Goal: Check status: Check status

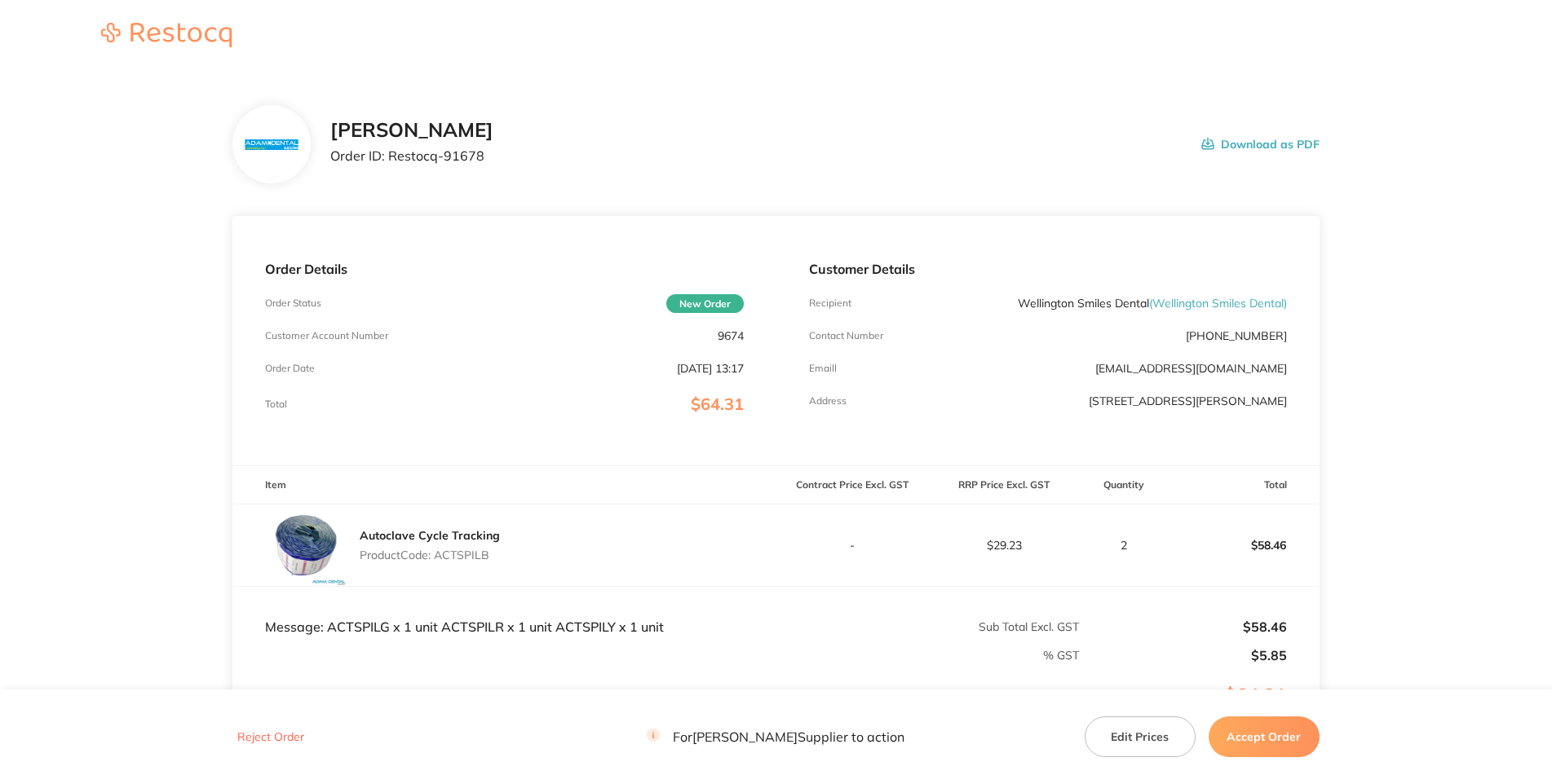
click at [949, 145] on div "[PERSON_NAME] Order ID: Restocq- 91678 Download as PDF" at bounding box center [775, 145] width 1086 height 78
click at [733, 343] on p "9674" at bounding box center [731, 336] width 26 height 13
click at [732, 343] on p "9674" at bounding box center [731, 336] width 26 height 13
click at [1517, 426] on main "[PERSON_NAME] Order ID: Restocq- 91678 Download as PDF Order Details Order Stat…" at bounding box center [776, 482] width 1552 height 818
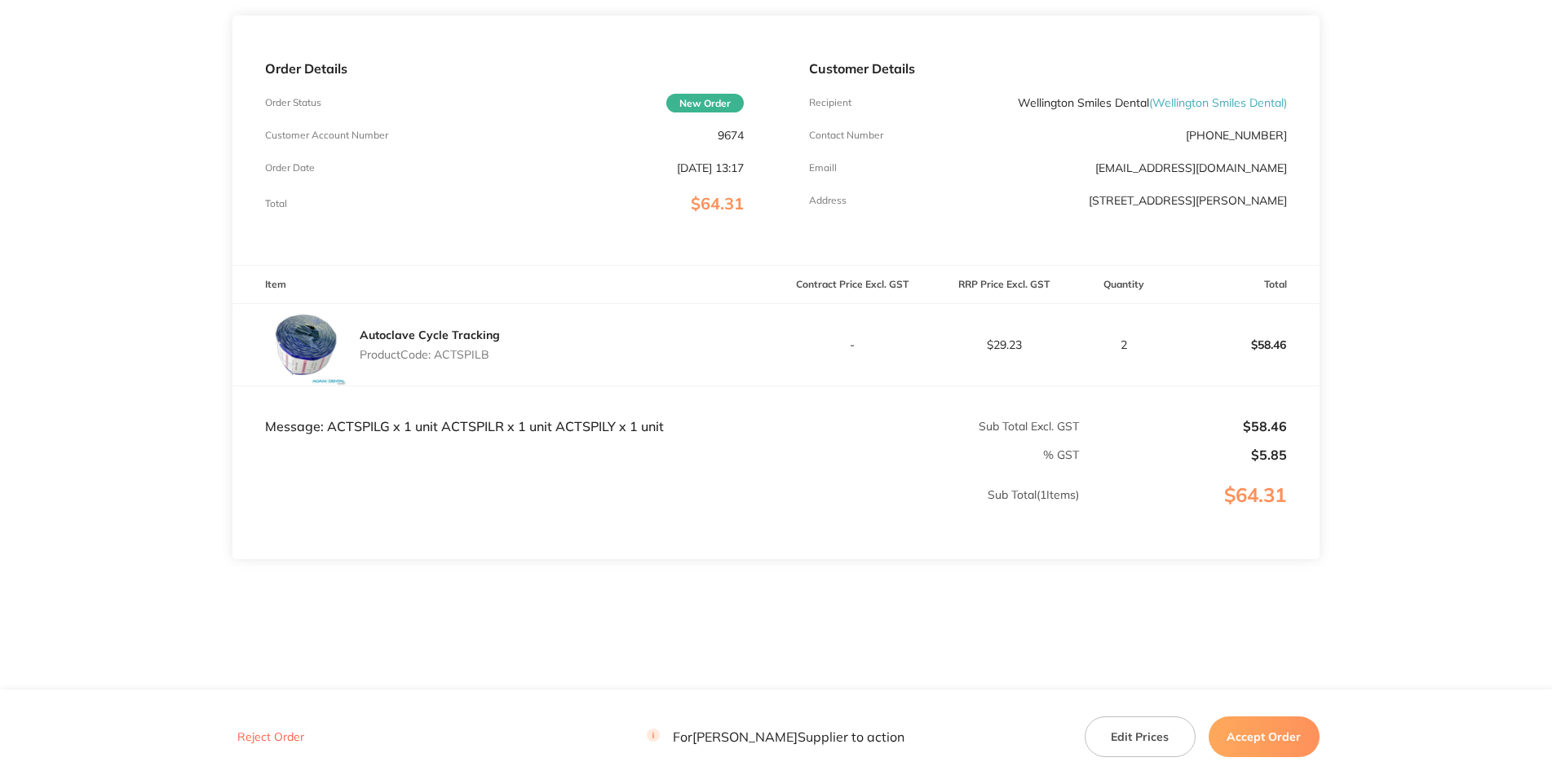
click at [470, 348] on p "Product Code: ACTSPILB" at bounding box center [430, 355] width 140 height 13
click at [469, 348] on p "Product Code: ACTSPILB" at bounding box center [430, 355] width 140 height 13
click at [512, 550] on section "[PERSON_NAME] Order ID: Restocq- 91678 Download as PDF Order Details Order Stat…" at bounding box center [775, 281] width 1086 height 818
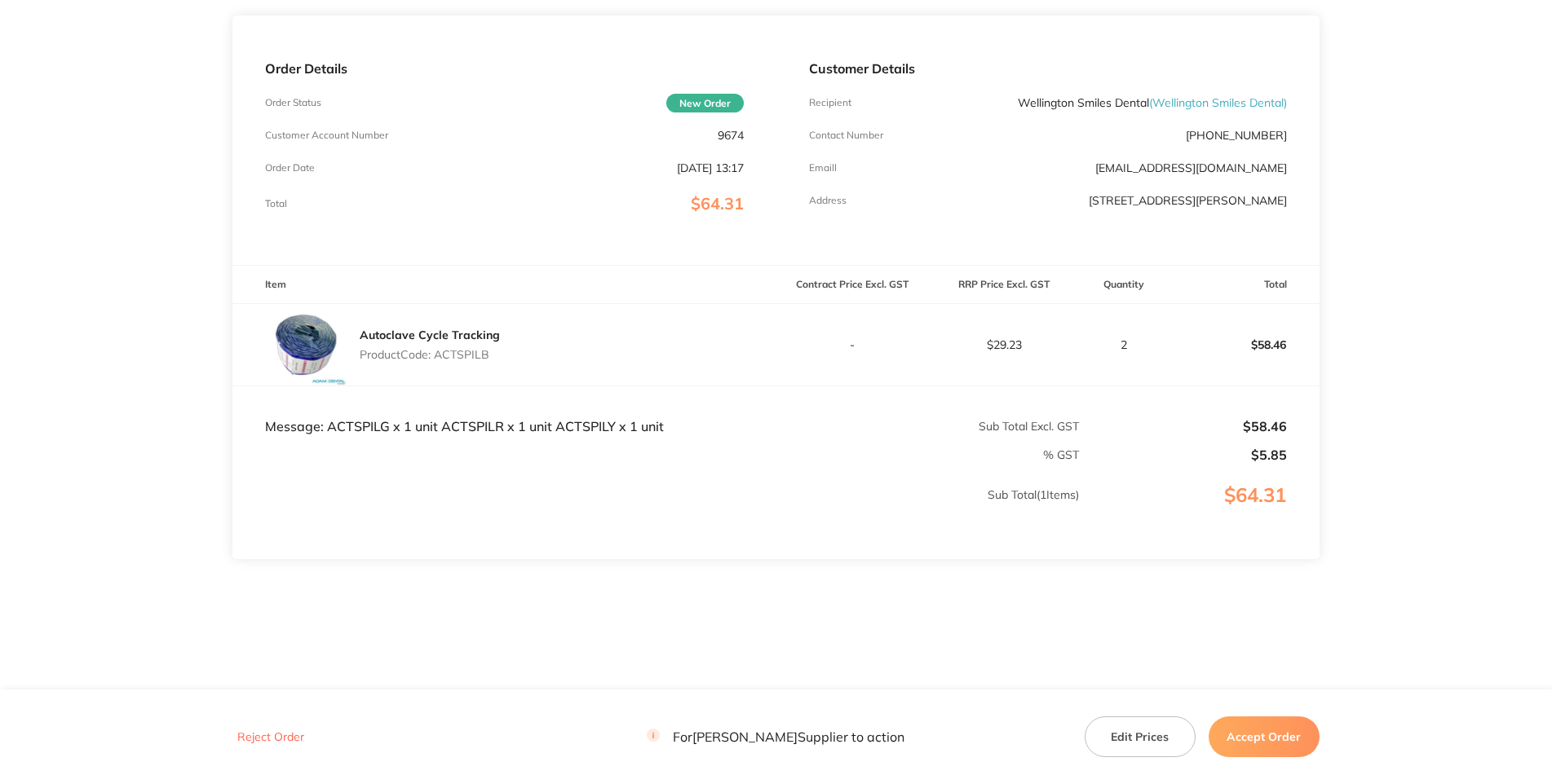
scroll to position [0, 0]
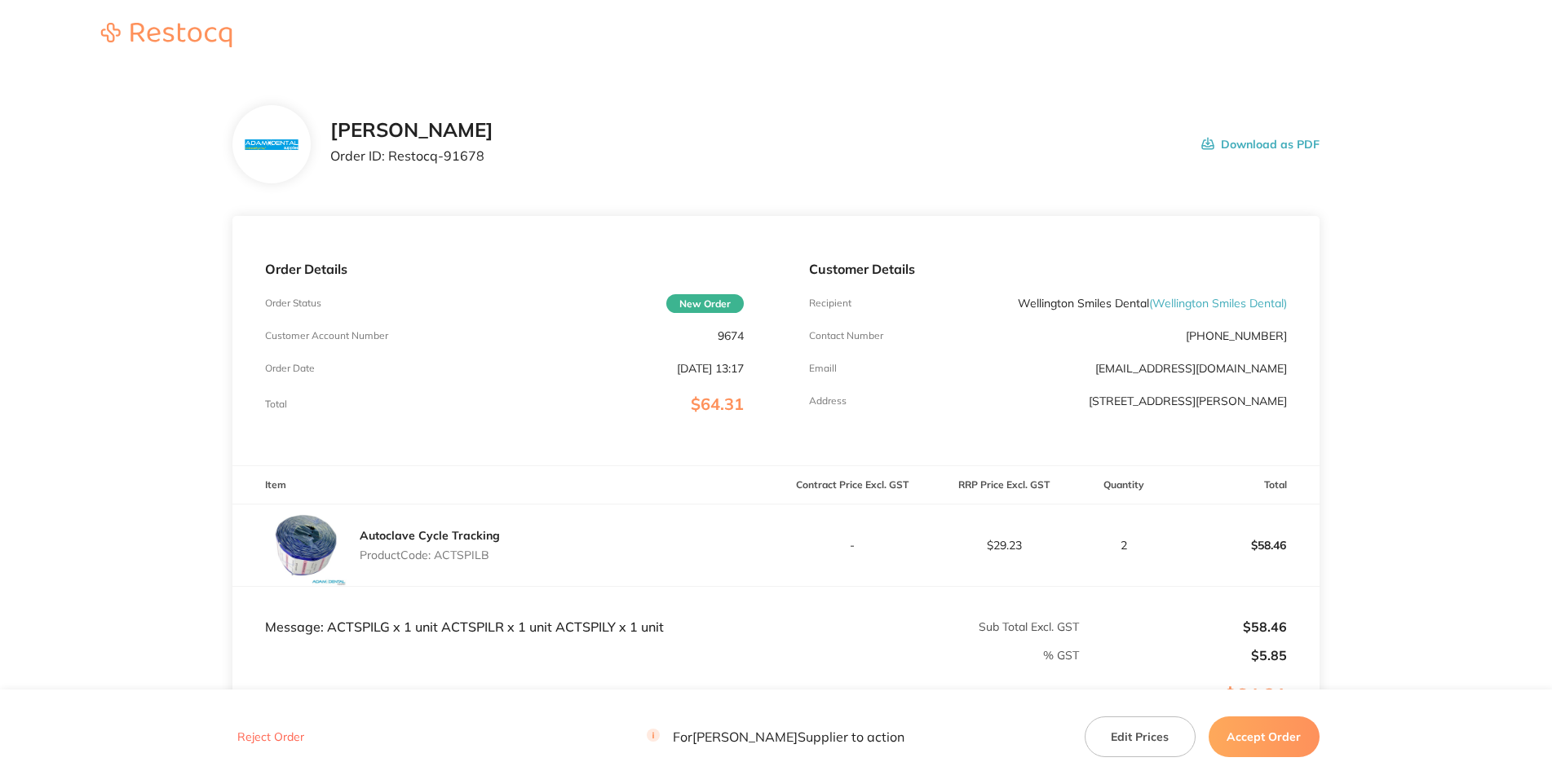
click at [727, 436] on div "Order Details Order Status New Order Customer Account Number 9674 Order Date [D…" at bounding box center [504, 340] width 543 height 249
click at [493, 142] on h2 "[PERSON_NAME]" at bounding box center [412, 131] width 163 height 22
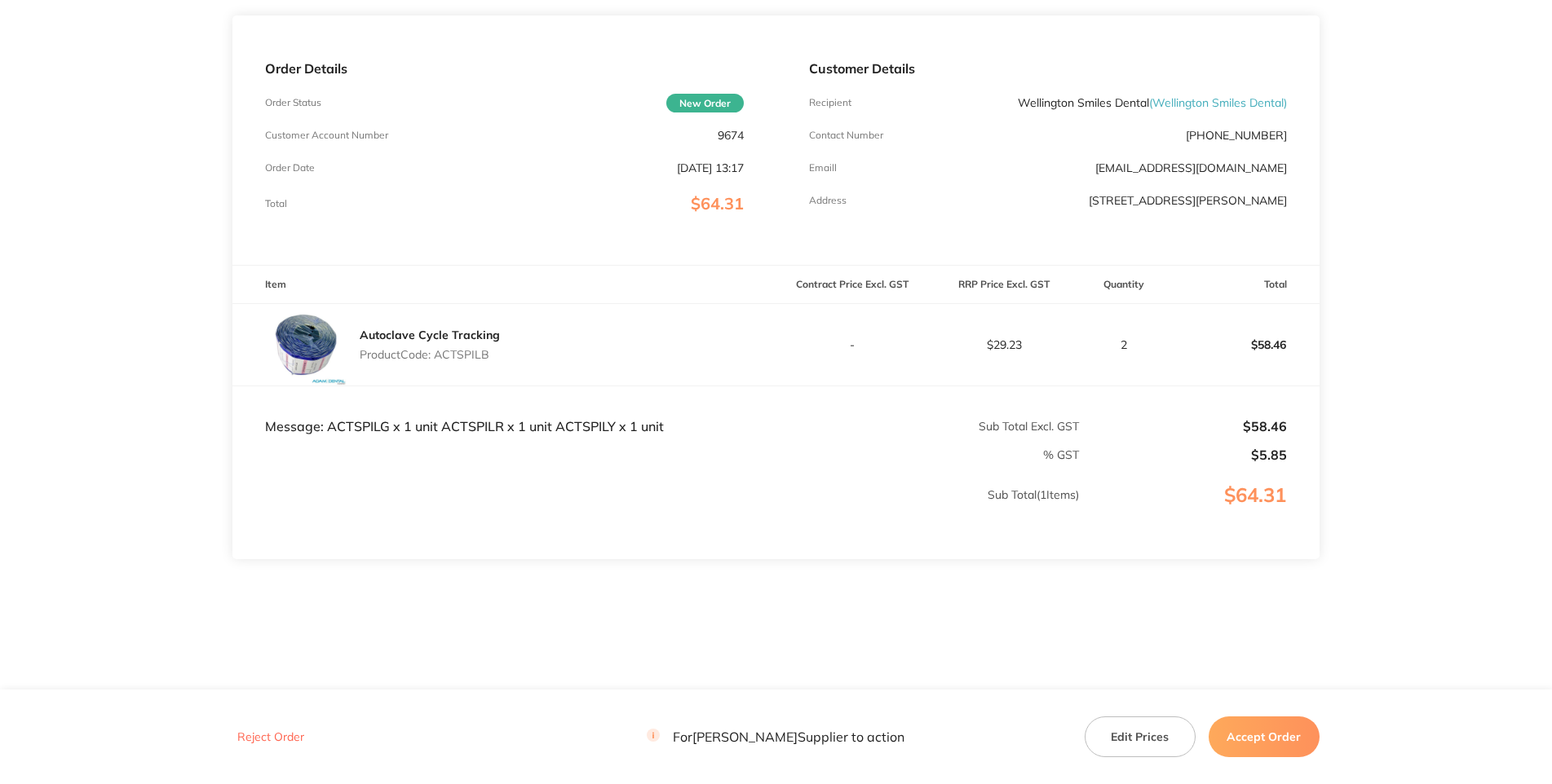
click at [766, 190] on div "Order Details Order Status New Order Customer Account Number 9674 Order Date [D…" at bounding box center [504, 140] width 543 height 249
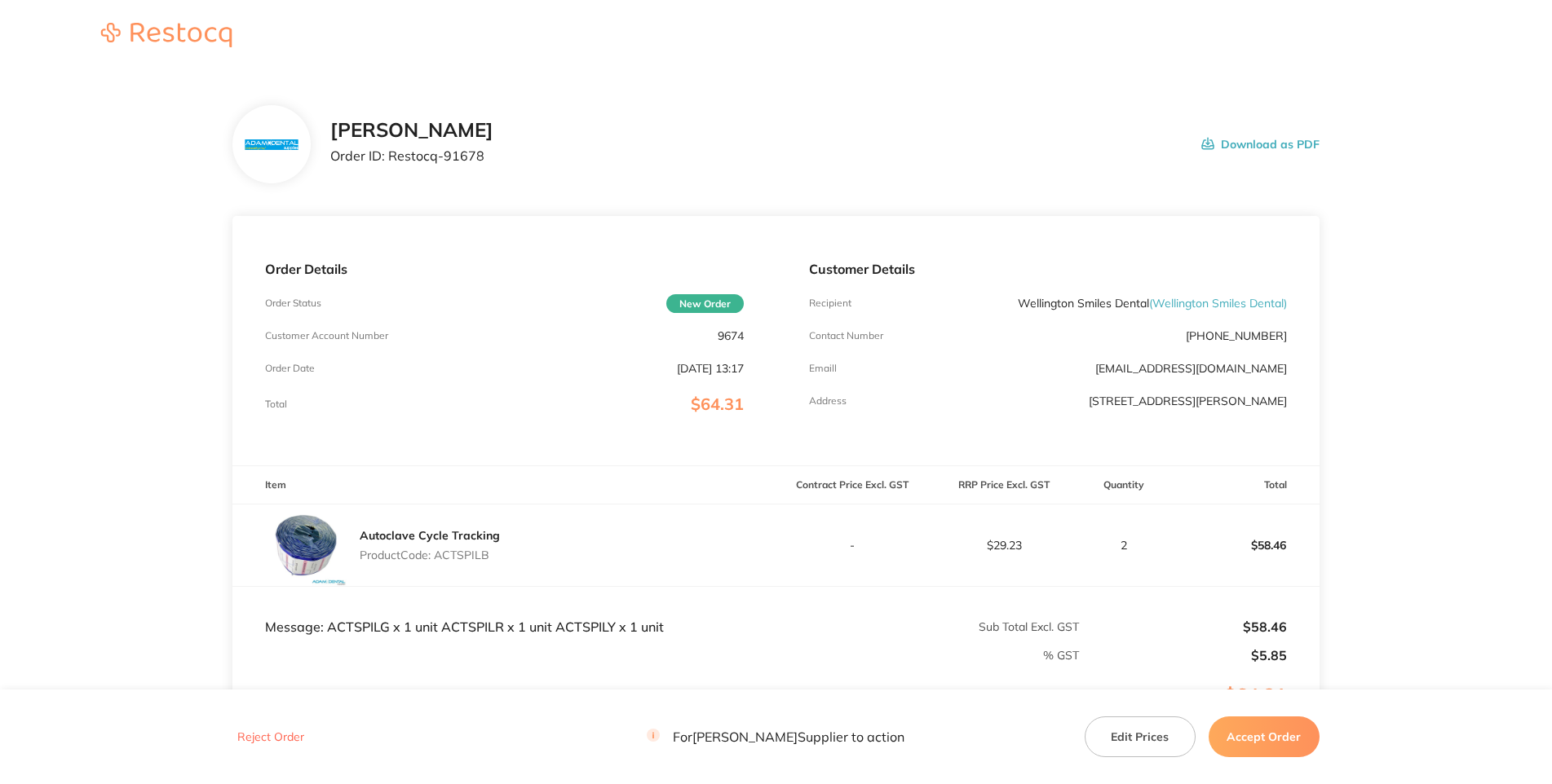
click at [388, 342] on p "Customer Account Number" at bounding box center [327, 336] width 123 height 11
click at [726, 343] on p "9674" at bounding box center [731, 336] width 26 height 13
click at [781, 163] on div "[PERSON_NAME] Order ID: Restocq- 91678 Download as PDF" at bounding box center [775, 145] width 1086 height 78
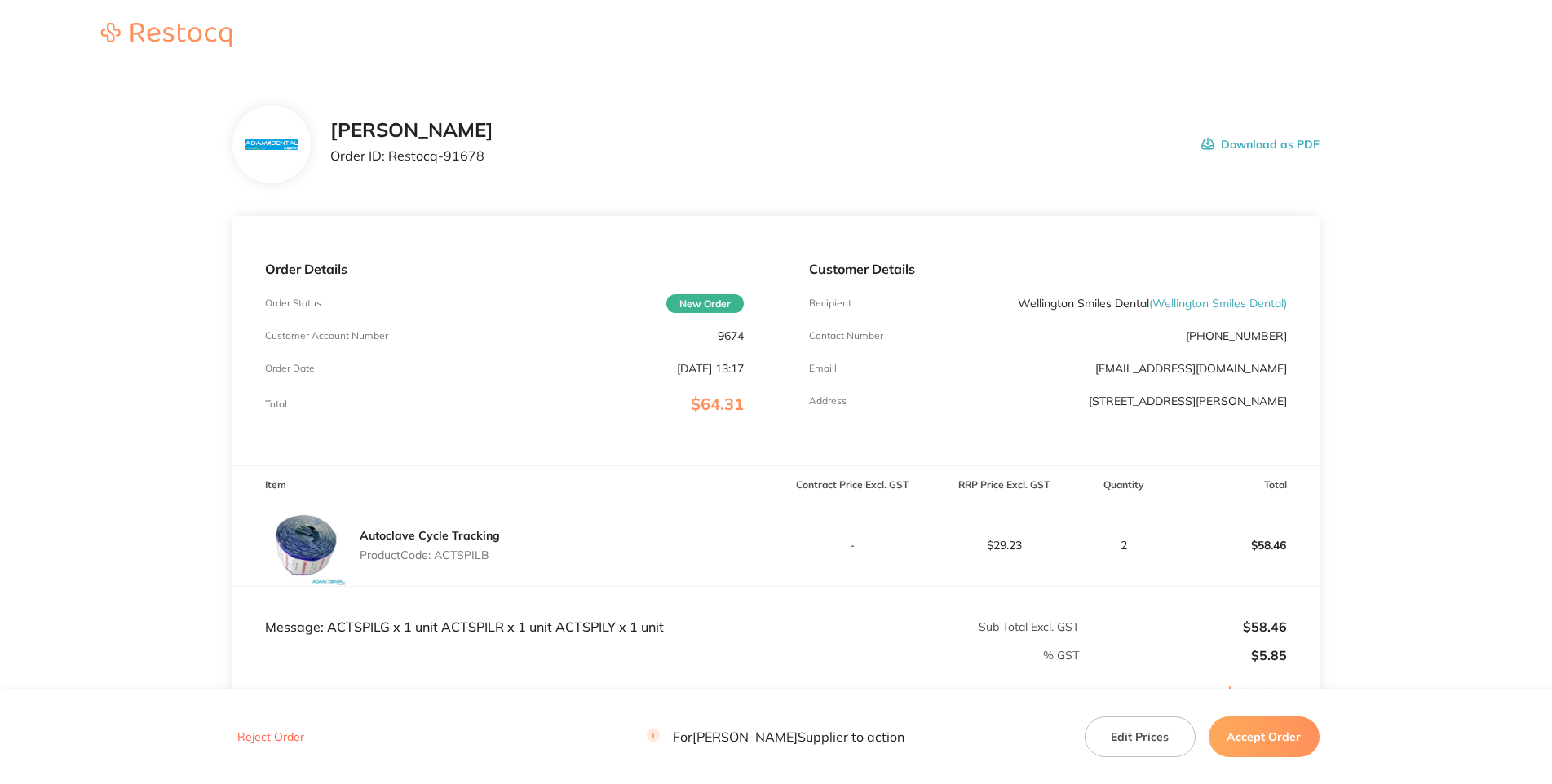
click at [654, 168] on div "[PERSON_NAME] Order ID: Restocq- 91678 Download as PDF" at bounding box center [775, 145] width 1086 height 78
click at [601, 159] on div "[PERSON_NAME] Order ID: Restocq- 91678 Download as PDF" at bounding box center [775, 145] width 1086 height 78
click at [493, 163] on p "Order ID: Restocq- 91678" at bounding box center [412, 156] width 163 height 15
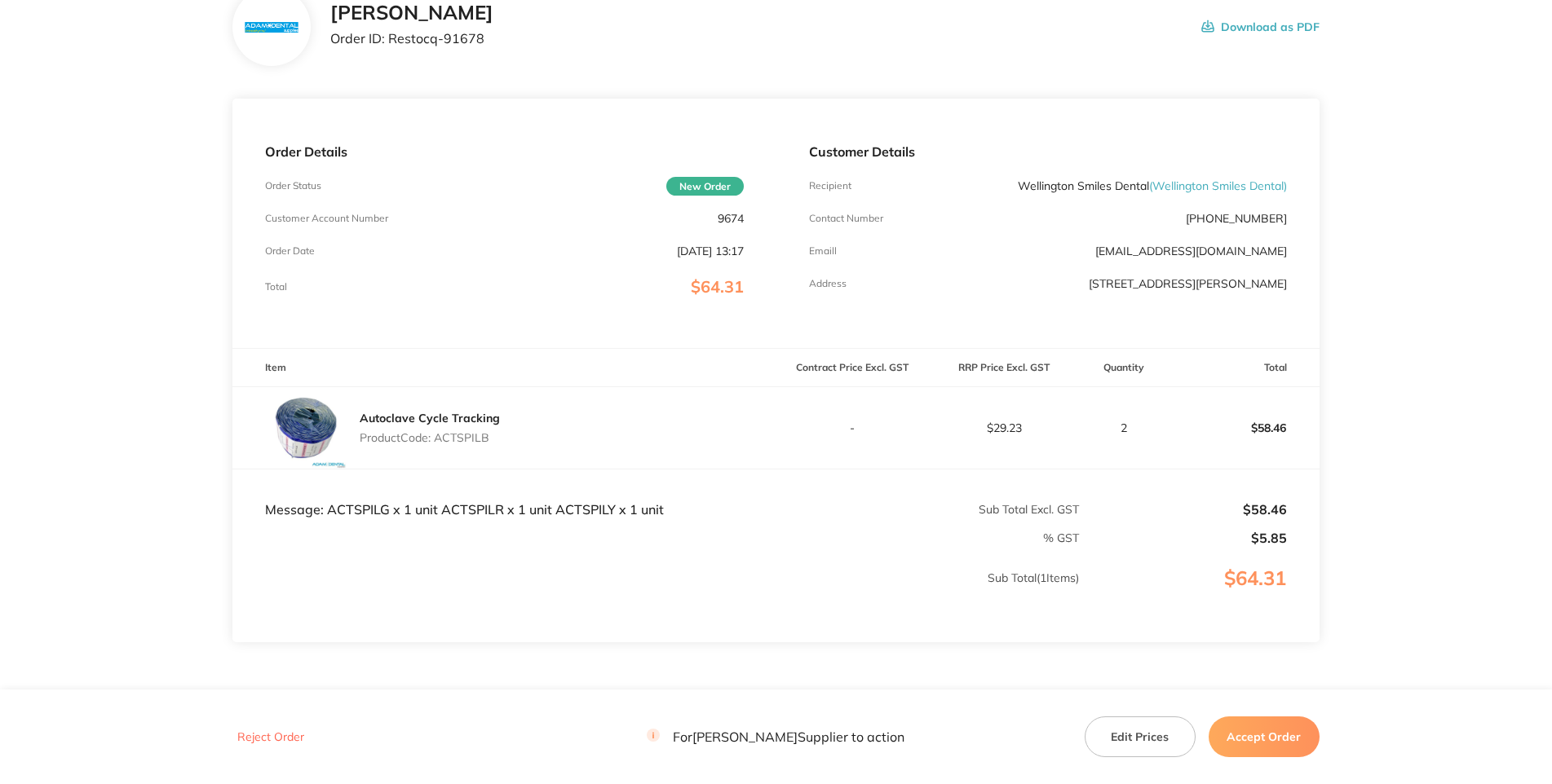
scroll to position [352, 0]
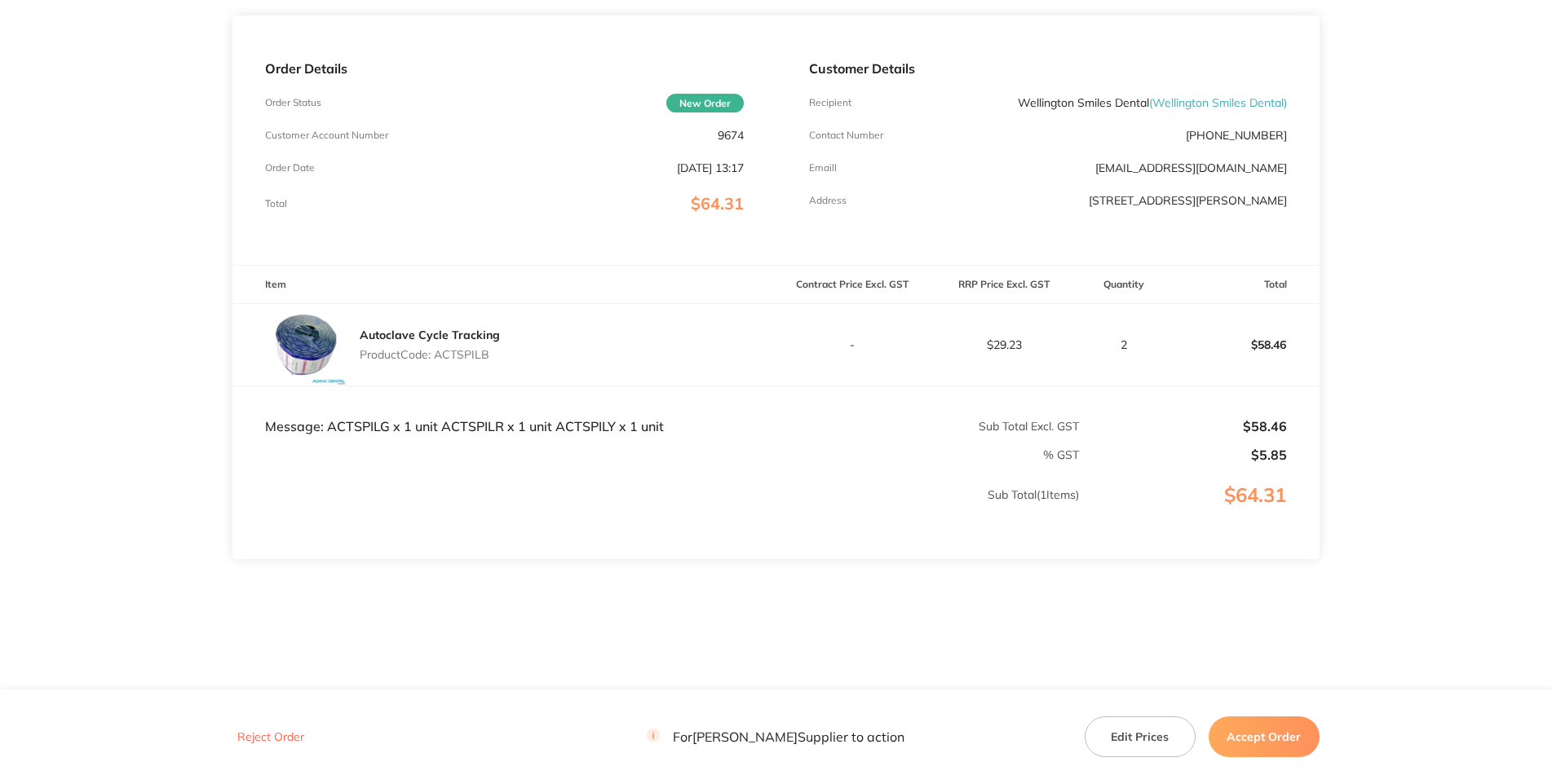
click at [571, 345] on div "Autoclave Cycle Tracking Product Code: ACTSPILB" at bounding box center [504, 344] width 543 height 81
click at [483, 348] on p "Product Code: ACTSPILB" at bounding box center [430, 355] width 140 height 13
click at [515, 506] on td "Sub Total ( 1 Items)" at bounding box center [656, 511] width 847 height 96
click at [355, 394] on td "Message: ACTSPILG x 1 unit ACTSPILR x 1 unit ACTSPILY x 1 unit" at bounding box center [504, 410] width 543 height 49
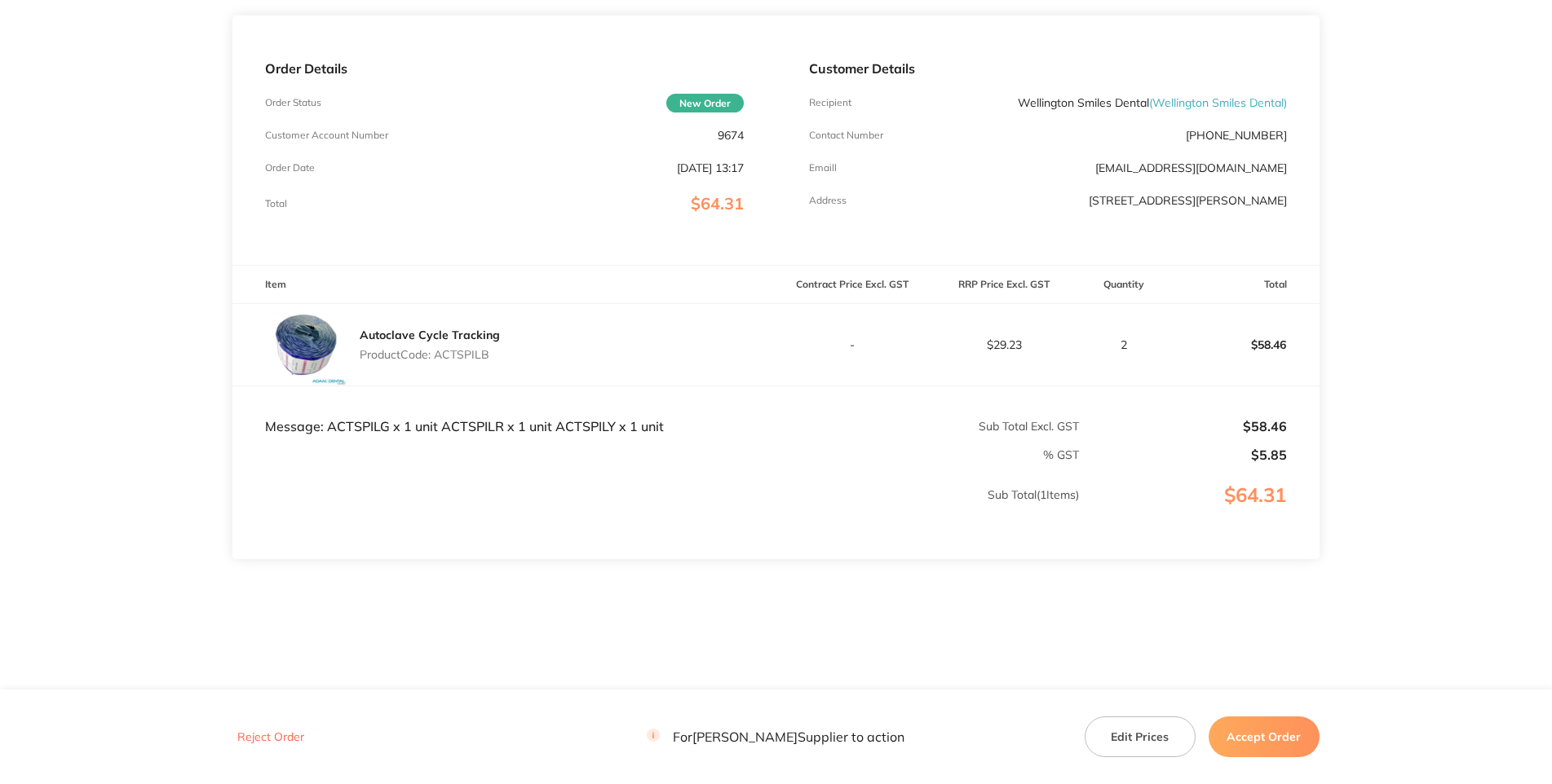
click at [358, 390] on td "Message: ACTSPILG x 1 unit ACTSPILR x 1 unit ACTSPILY x 1 unit" at bounding box center [504, 410] width 543 height 49
click at [544, 488] on p "Sub Total ( 1 Items)" at bounding box center [656, 511] width 846 height 46
click at [487, 385] on td "Message: ACTSPILG x 1 unit ACTSPILR x 1 unit ACTSPILY x 1 unit" at bounding box center [504, 410] width 543 height 49
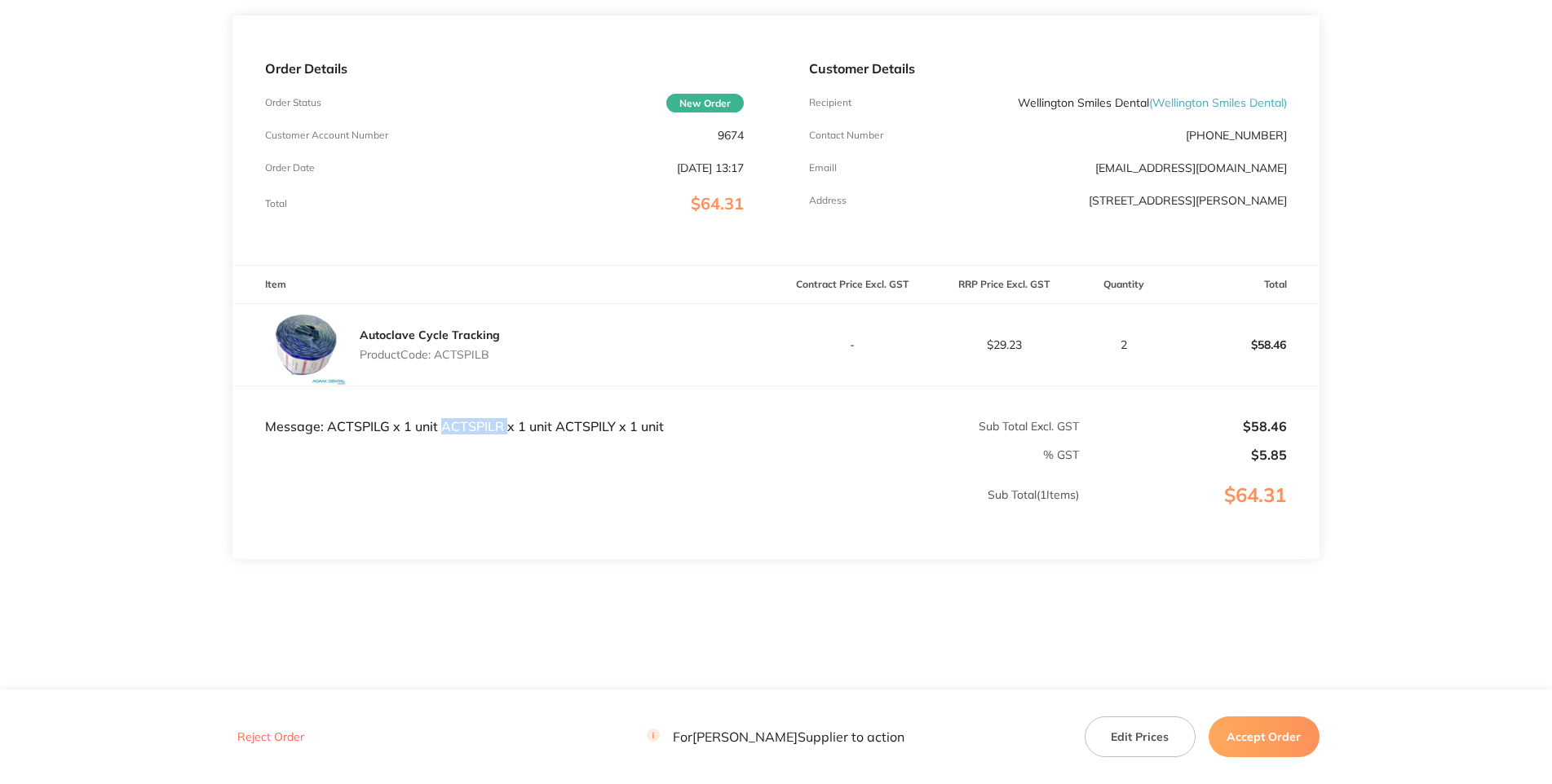
click at [487, 385] on td "Message: ACTSPILG x 1 unit ACTSPILR x 1 unit ACTSPILY x 1 unit" at bounding box center [504, 410] width 543 height 49
click at [598, 386] on td "Message: ACTSPILG x 1 unit ACTSPILR x 1 unit ACTSPILY x 1 unit" at bounding box center [504, 410] width 543 height 49
click at [978, 524] on section "[PERSON_NAME] Order ID: Restocq- 91678 Download as PDF Order Details Order Stat…" at bounding box center [775, 281] width 1086 height 818
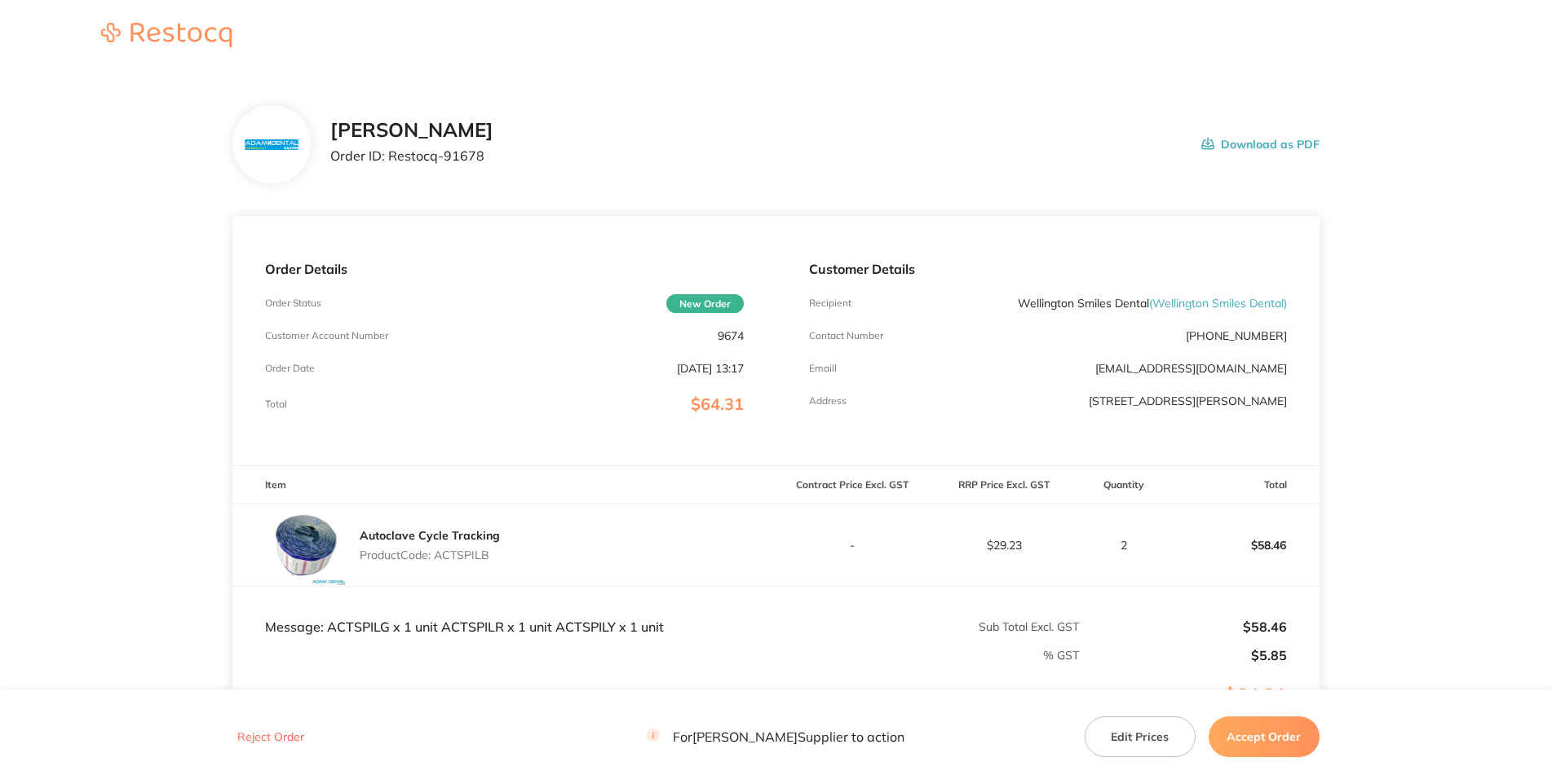
scroll to position [235, 0]
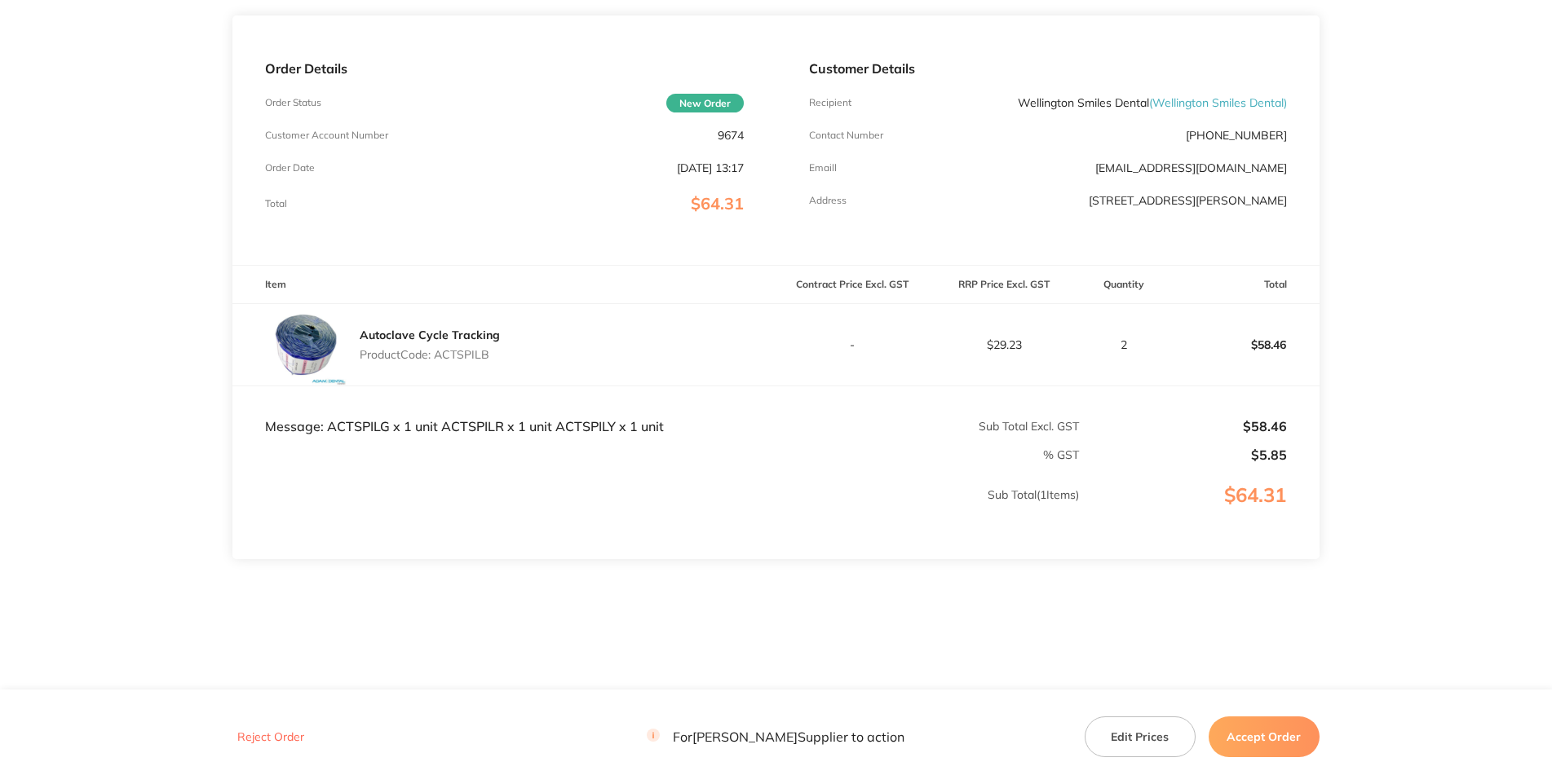
click at [1400, 344] on main "[PERSON_NAME] Order ID: Restocq- 91678 Download as PDF Order Details Order Stat…" at bounding box center [776, 281] width 1552 height 818
click at [1418, 213] on main "[PERSON_NAME] Order ID: Restocq- 91678 Download as PDF Order Details Order Stat…" at bounding box center [776, 281] width 1552 height 818
